Goal: Transaction & Acquisition: Purchase product/service

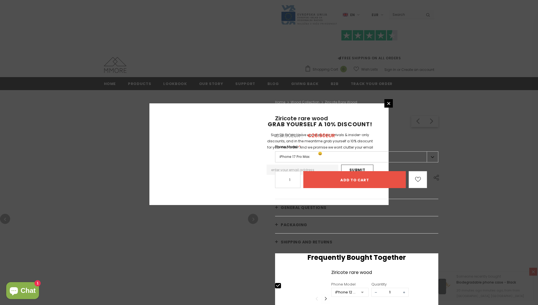
click at [354, 171] on input "Add to cart" at bounding box center [354, 179] width 103 height 17
